Goal: Register for event/course

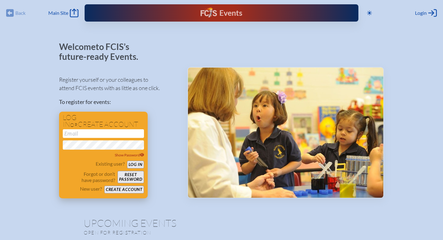
type input "[EMAIL_ADDRESS][DOMAIN_NAME]"
click at [134, 163] on button "Log in" at bounding box center [135, 164] width 17 height 8
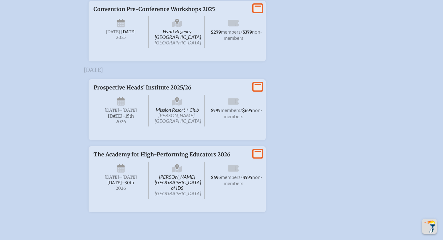
scroll to position [1265, 0]
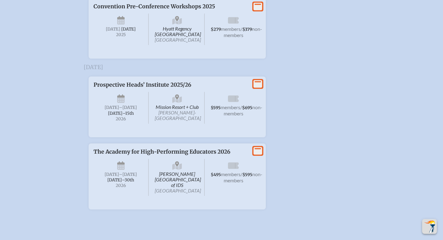
click at [256, 88] on icon at bounding box center [258, 84] width 9 height 8
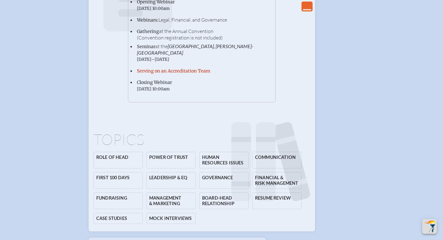
scroll to position [1511, 0]
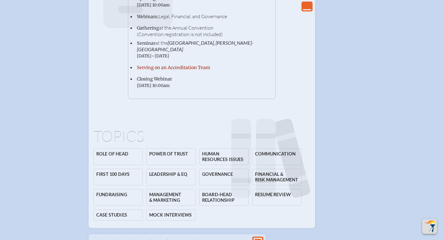
click at [189, 70] on link "Serving on an Accreditation Team" at bounding box center [173, 68] width 73 height 6
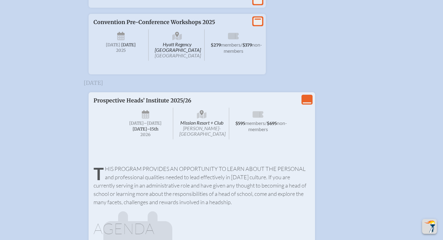
scroll to position [1248, 0]
click at [307, 104] on icon "View Less" at bounding box center [307, 100] width 9 height 9
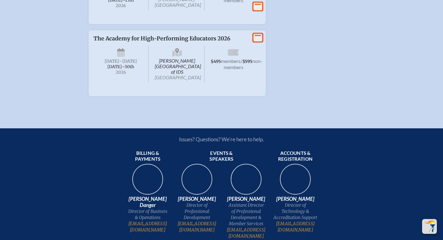
scroll to position [1378, 0]
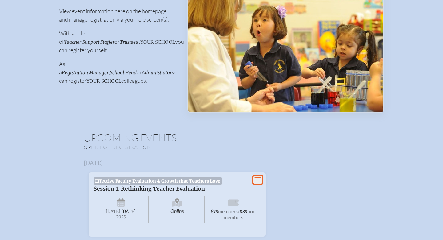
scroll to position [78, 0]
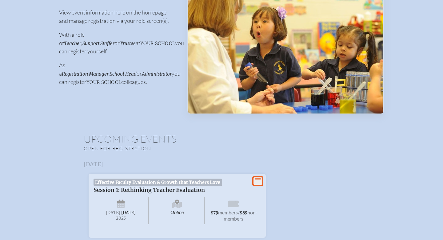
click at [109, 147] on p "Open for registration" at bounding box center [165, 148] width 163 height 6
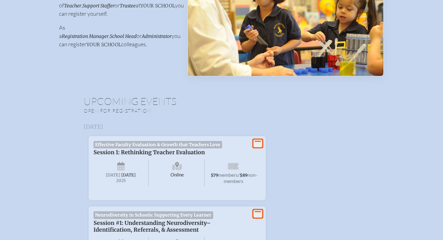
scroll to position [119, 0]
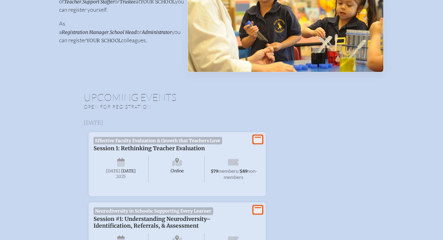
click at [258, 140] on icon at bounding box center [258, 139] width 9 height 8
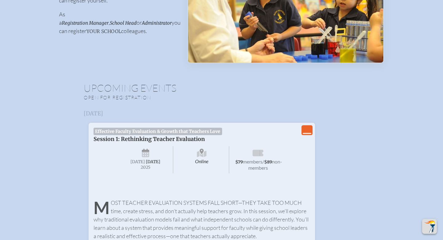
scroll to position [130, 0]
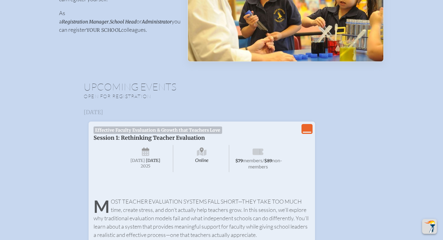
click at [203, 155] on icon at bounding box center [202, 152] width 10 height 6
click at [146, 163] on span "[DATE]" at bounding box center [153, 160] width 14 height 5
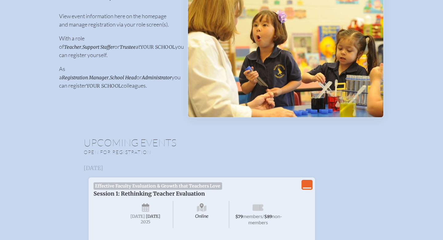
scroll to position [0, 0]
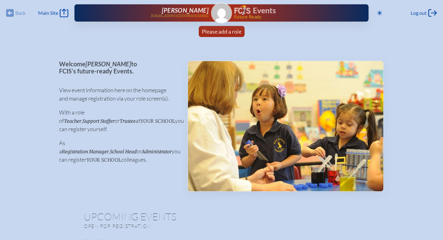
click at [220, 17] on img at bounding box center [222, 13] width 20 height 20
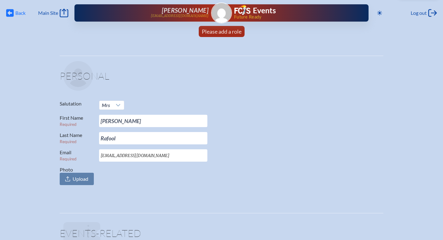
click at [13, 12] on icon at bounding box center [10, 13] width 8 height 8
